Goal: Task Accomplishment & Management: Manage account settings

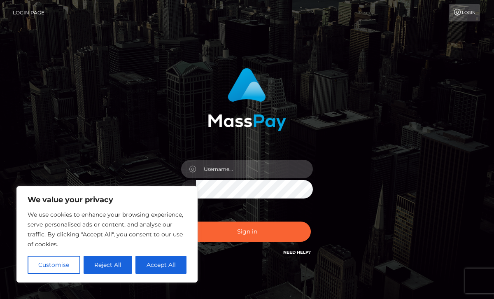
click at [224, 166] on input "text" at bounding box center [254, 169] width 117 height 19
type input "[EMAIL_ADDRESS][DOMAIN_NAME]"
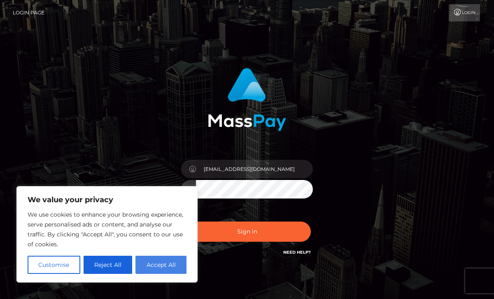
click at [169, 267] on button "Accept All" at bounding box center [160, 265] width 51 height 18
checkbox input "true"
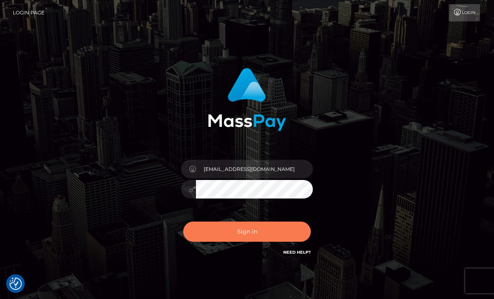
click at [247, 234] on button "Sign in" at bounding box center [247, 231] width 128 height 20
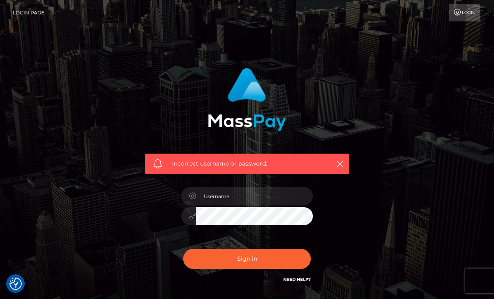
scroll to position [61, 0]
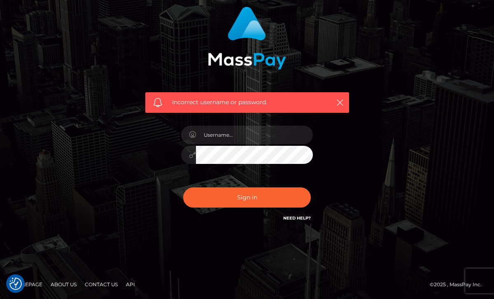
click at [302, 222] on div "Need Help?" at bounding box center [297, 219] width 28 height 10
click at [300, 218] on link "Need Help?" at bounding box center [297, 217] width 28 height 5
click at [298, 216] on link "Need Help?" at bounding box center [297, 217] width 28 height 5
click at [291, 218] on link "Need Help?" at bounding box center [297, 217] width 28 height 5
click at [304, 219] on link "Need Help?" at bounding box center [297, 217] width 28 height 5
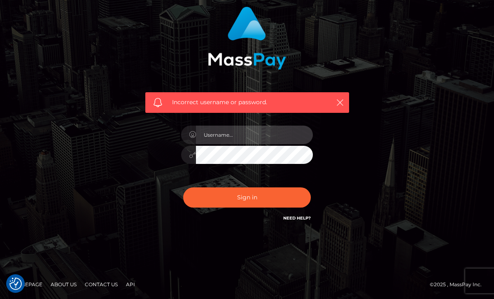
click at [236, 135] on input "text" at bounding box center [254, 135] width 117 height 19
type input "[EMAIL_ADDRESS][DOMAIN_NAME]"
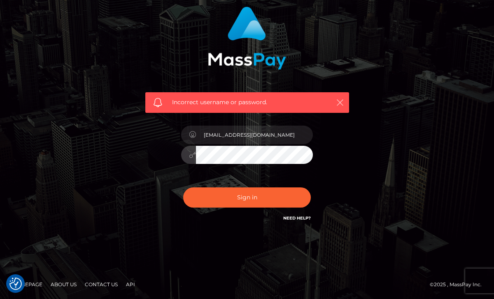
click at [338, 102] on icon "button" at bounding box center [340, 102] width 8 height 8
click at [344, 104] on button "button" at bounding box center [340, 102] width 10 height 10
click at [343, 104] on icon "button" at bounding box center [340, 102] width 8 height 8
